Goal: Check status: Check status

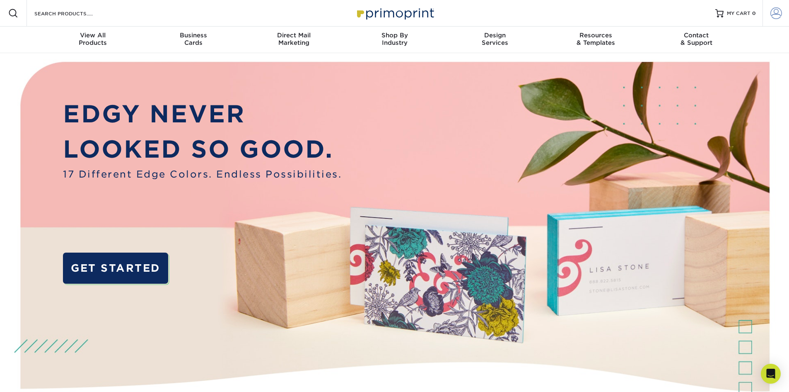
click at [782, 15] on link "Account" at bounding box center [776, 13] width 27 height 27
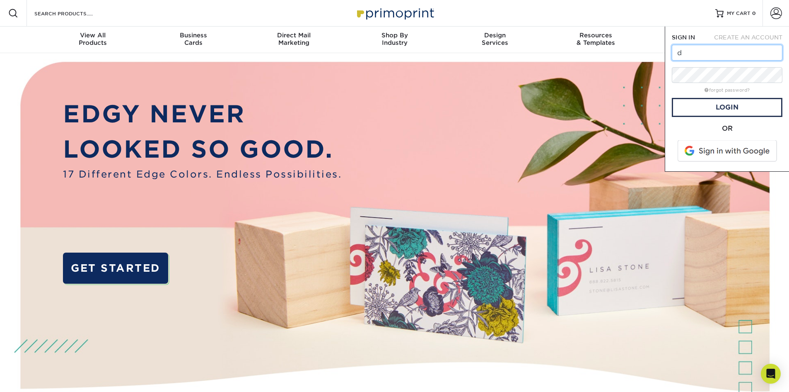
type input "[EMAIL_ADDRESS][DOMAIN_NAME]"
click at [741, 109] on link "Login" at bounding box center [727, 107] width 111 height 19
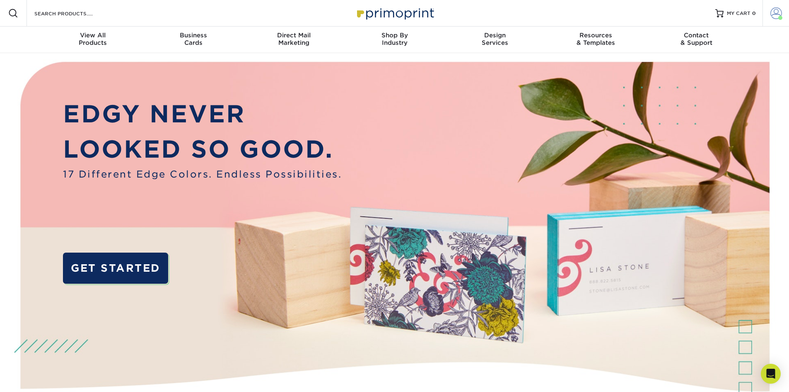
click at [775, 15] on span at bounding box center [777, 13] width 12 height 12
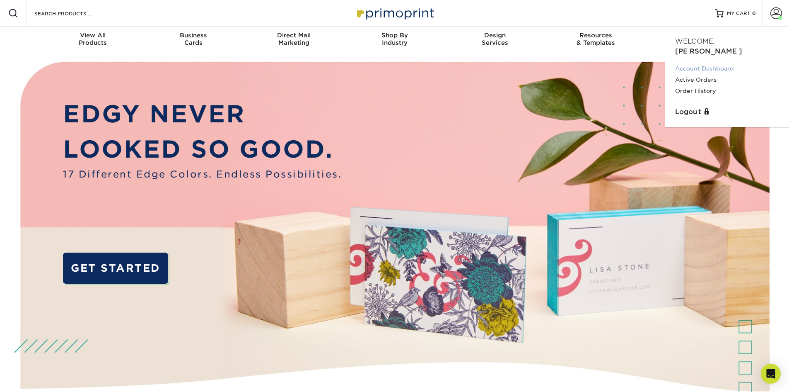
click at [703, 63] on link "Account Dashboard" at bounding box center [727, 68] width 104 height 11
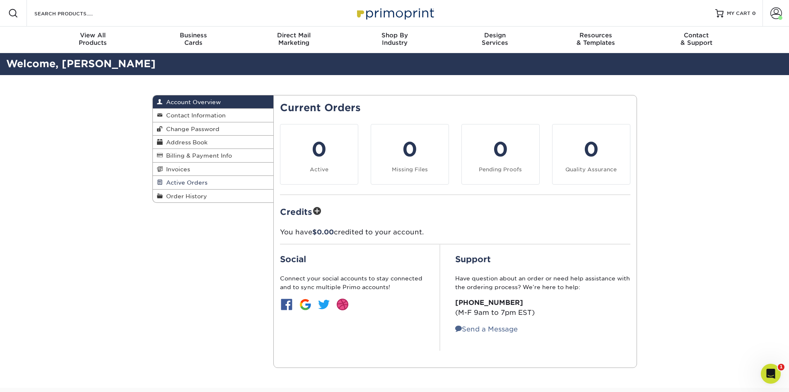
click at [184, 180] on span "Active Orders" at bounding box center [185, 182] width 45 height 7
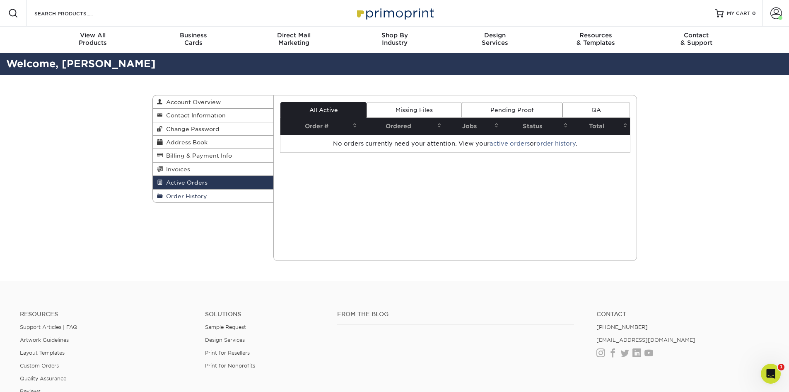
click at [213, 193] on link "Order History" at bounding box center [213, 195] width 121 height 13
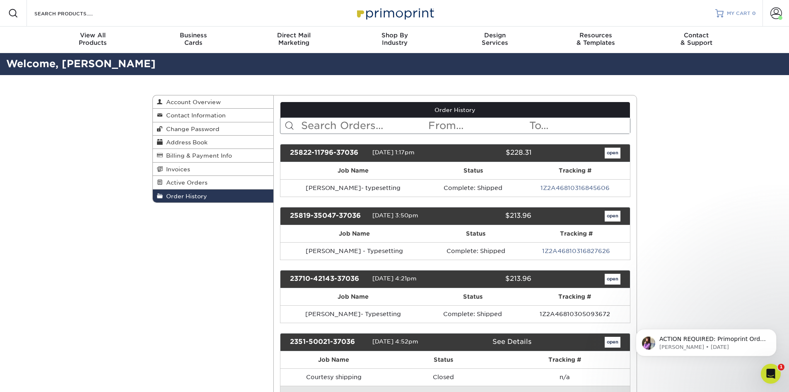
click at [739, 11] on span "MY CART" at bounding box center [739, 13] width 24 height 7
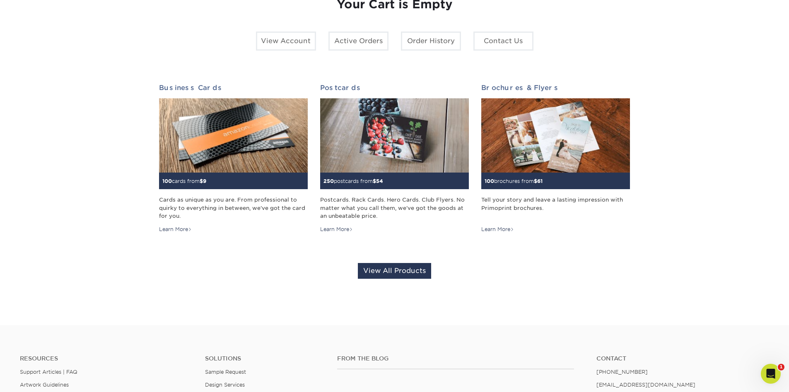
scroll to position [41, 0]
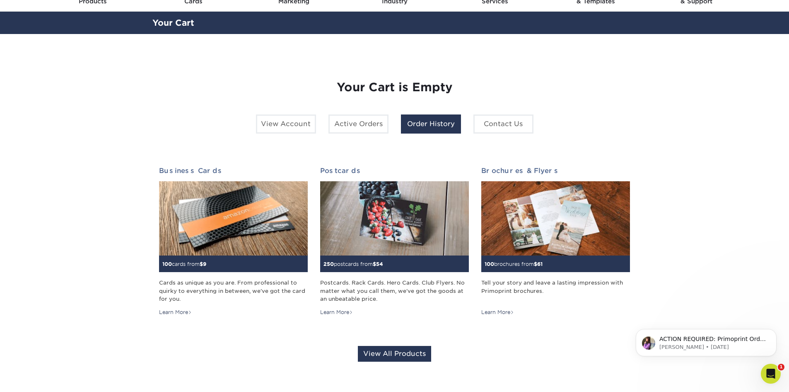
click at [416, 128] on link "Order History" at bounding box center [431, 123] width 60 height 19
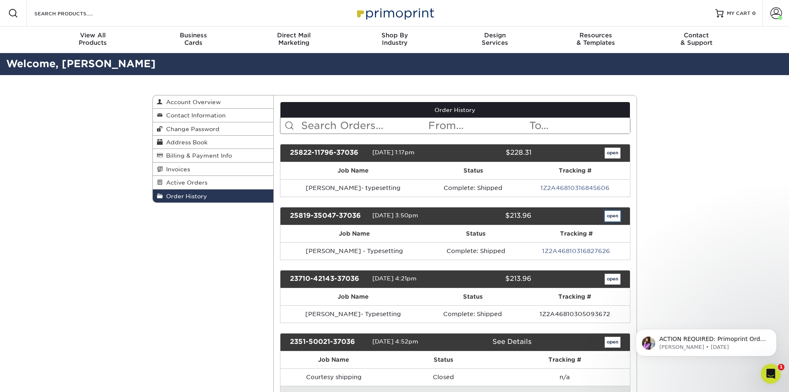
click at [615, 215] on link "open" at bounding box center [613, 215] width 16 height 11
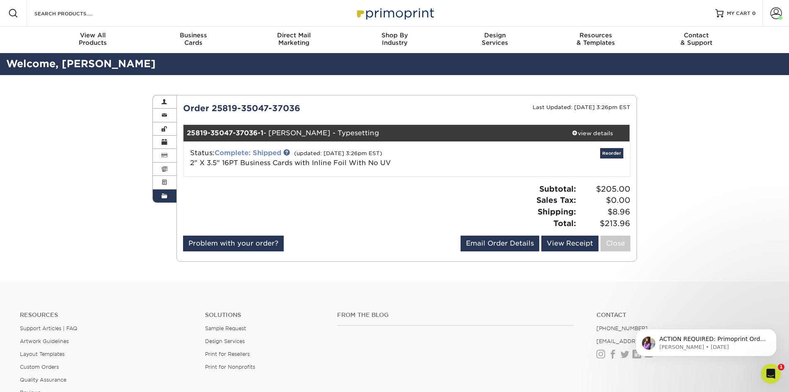
click at [263, 152] on link "Complete: Shipped" at bounding box center [248, 153] width 67 height 8
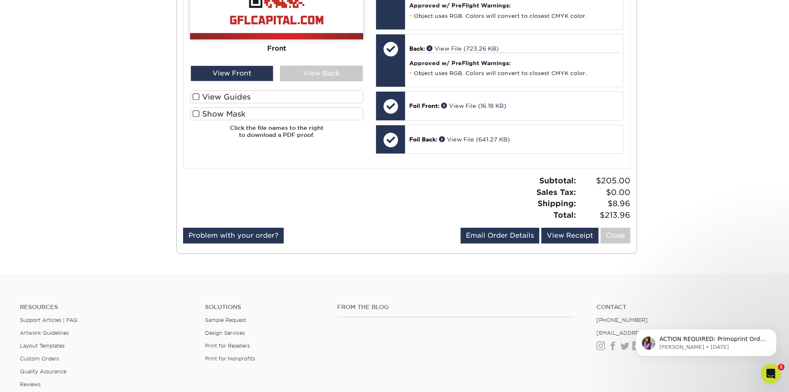
scroll to position [479, 0]
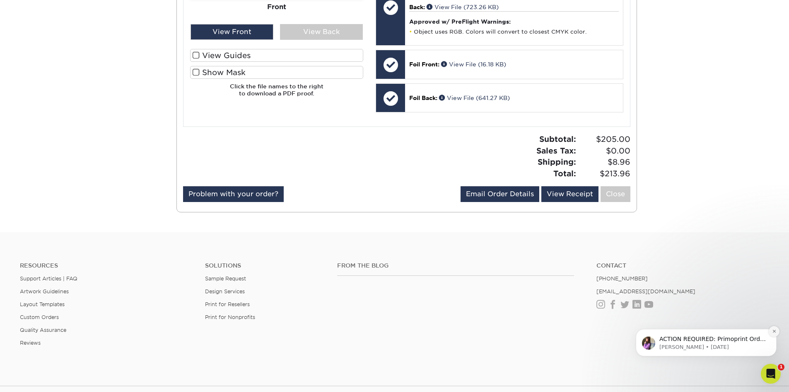
click at [774, 328] on button "Dismiss notification" at bounding box center [774, 331] width 11 height 11
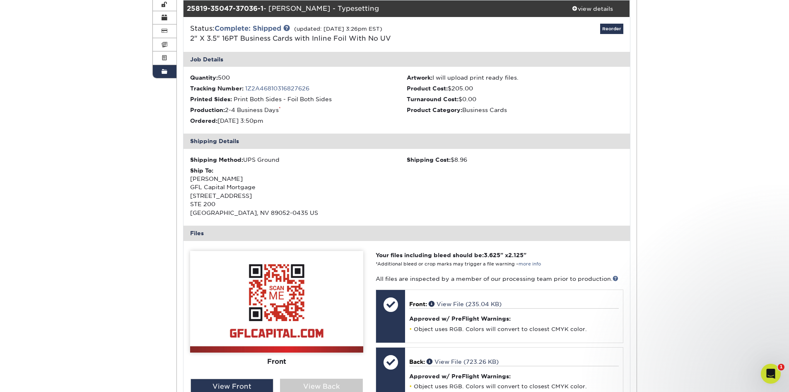
scroll to position [0, 0]
